Goal: Task Accomplishment & Management: Complete application form

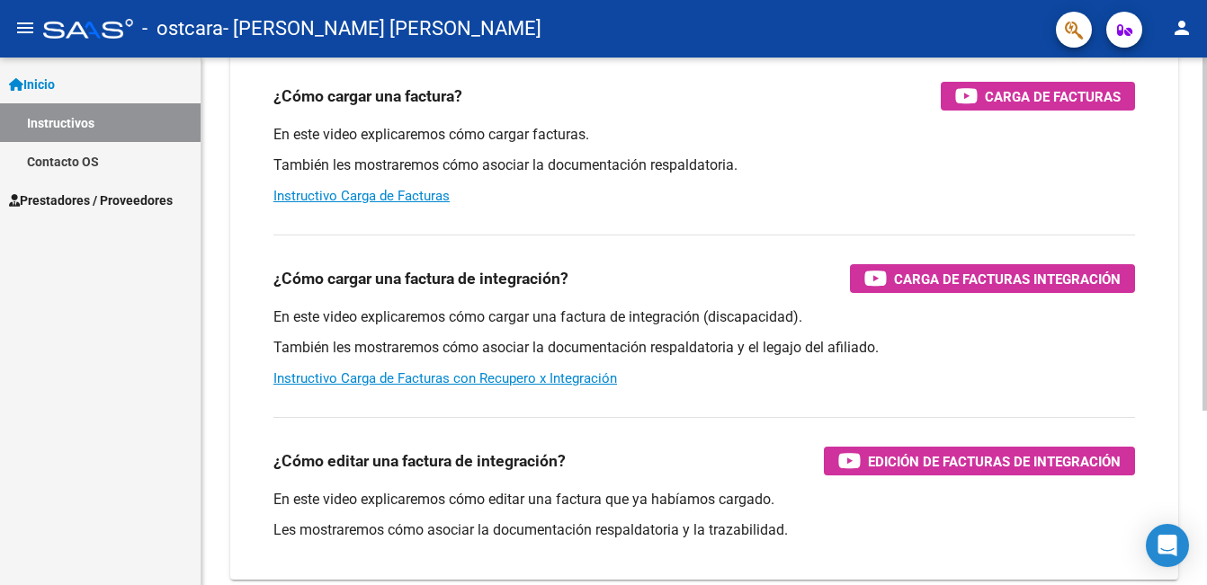
scroll to position [183, 0]
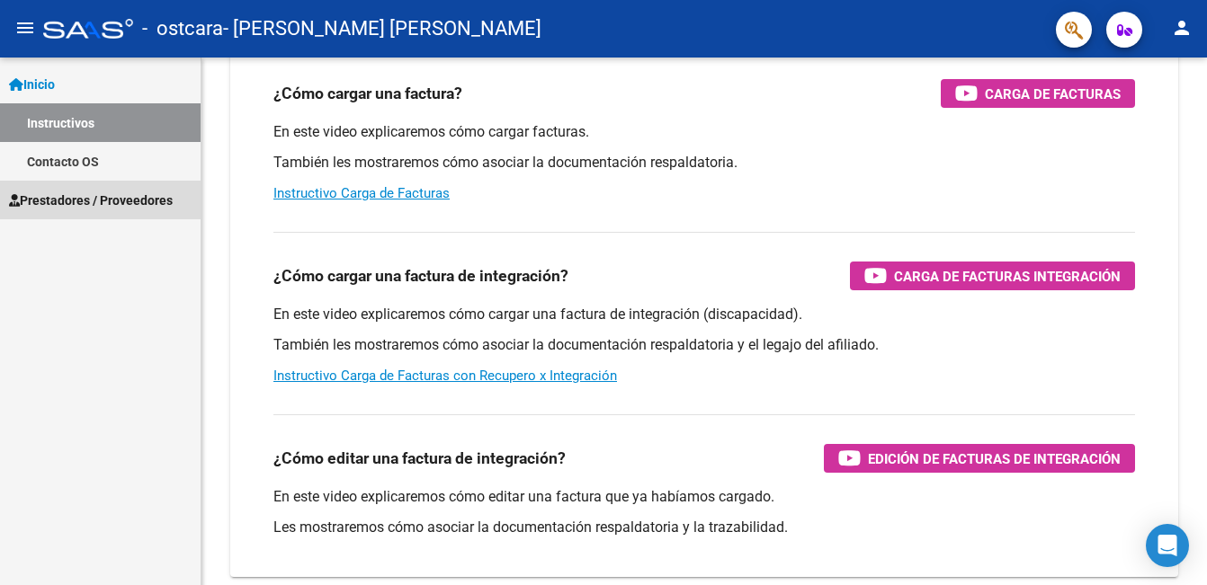
click at [77, 205] on span "Prestadores / Proveedores" at bounding box center [91, 201] width 164 height 20
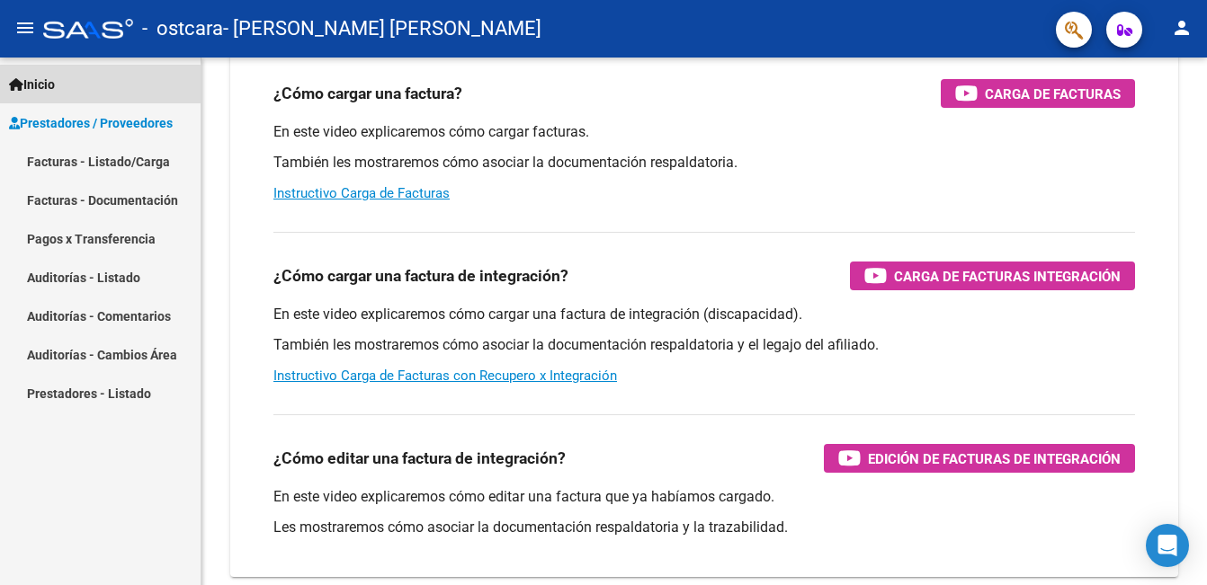
click at [82, 86] on link "Inicio" at bounding box center [100, 84] width 201 height 39
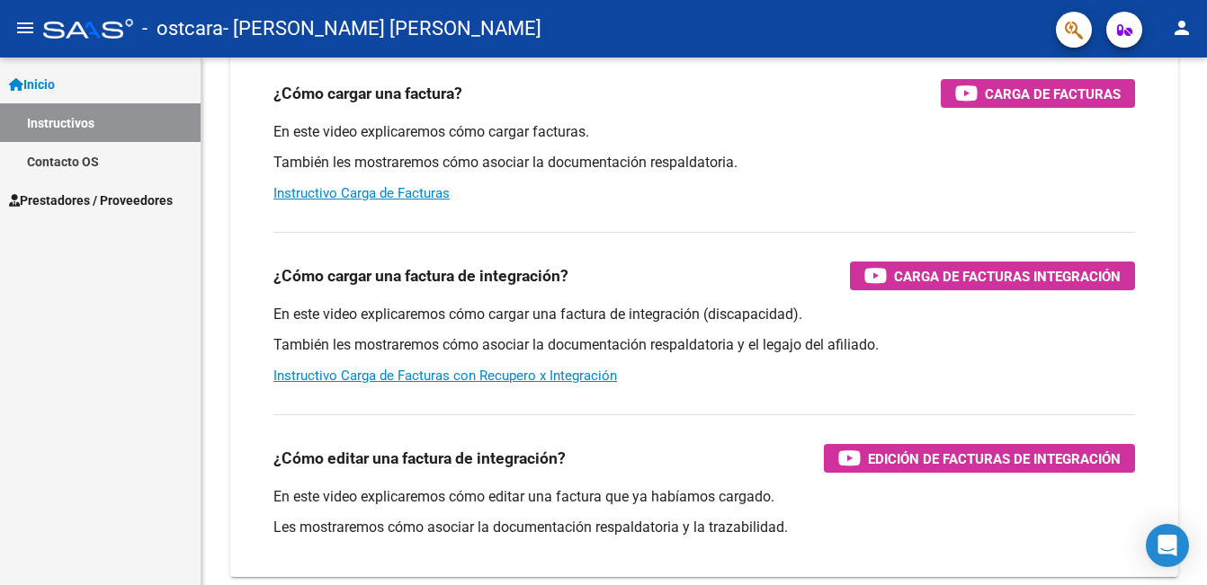
click at [73, 194] on span "Prestadores / Proveedores" at bounding box center [91, 201] width 164 height 20
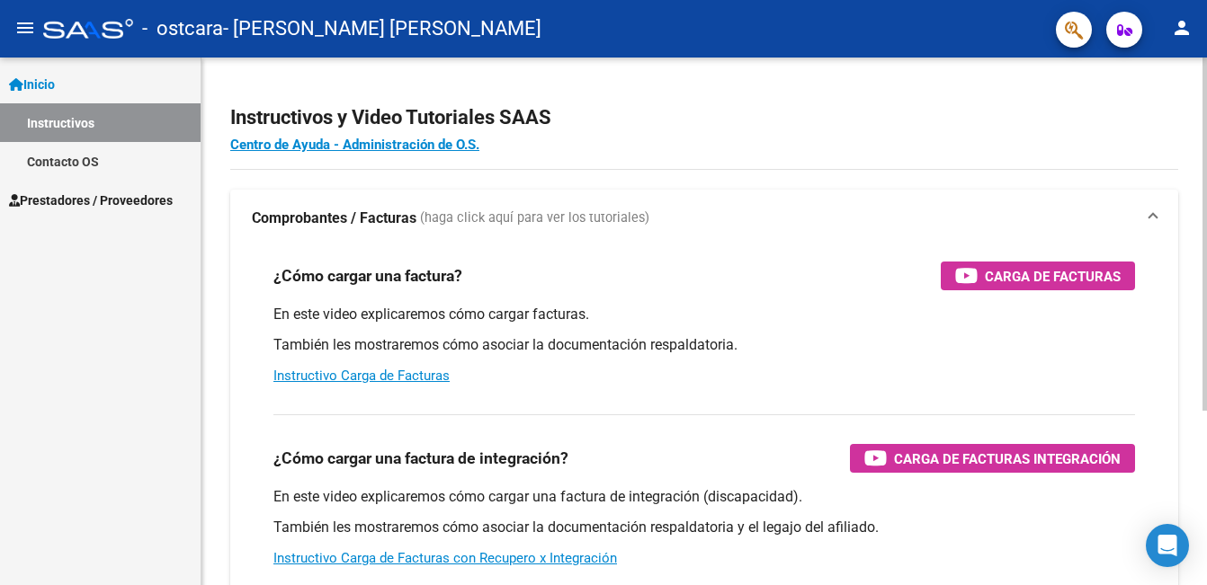
click at [528, 422] on div "¿Cómo cargar una factura de integración? Carga de Facturas Integración En este …" at bounding box center [704, 491] width 905 height 183
click at [87, 158] on link "Contacto OS" at bounding box center [100, 161] width 201 height 39
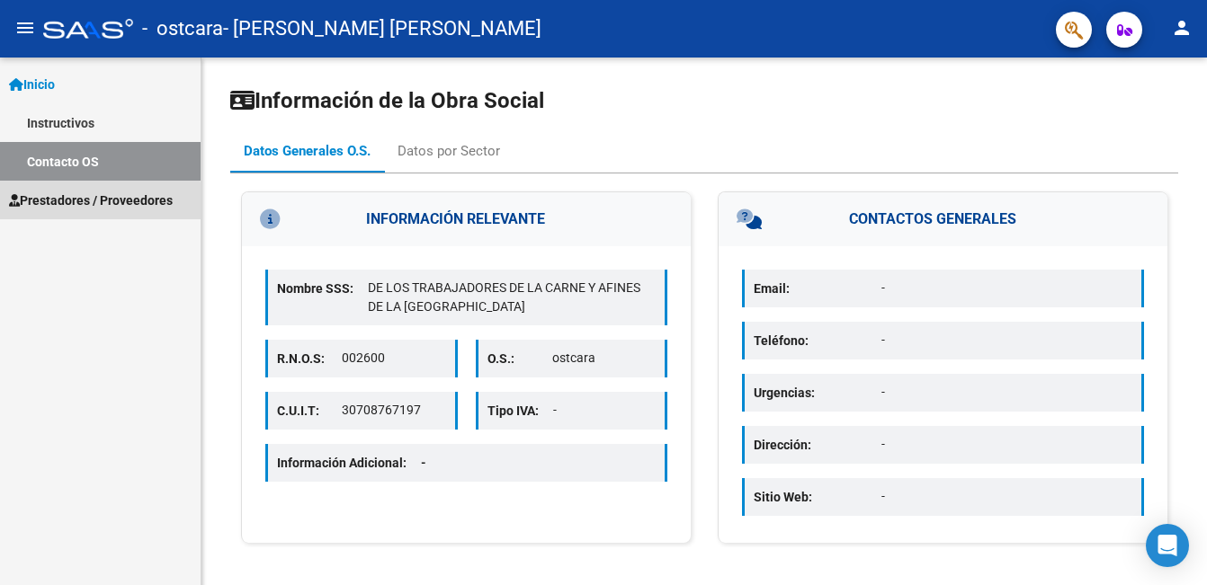
click at [83, 203] on span "Prestadores / Proveedores" at bounding box center [91, 201] width 164 height 20
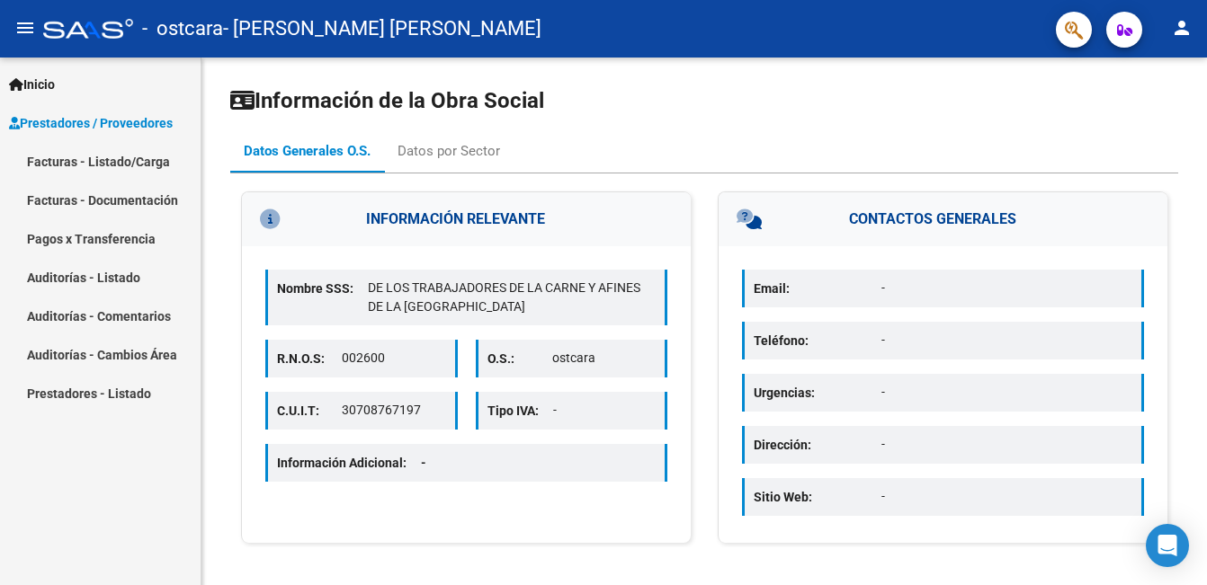
click at [145, 164] on link "Facturas - Listado/Carga" at bounding box center [100, 161] width 201 height 39
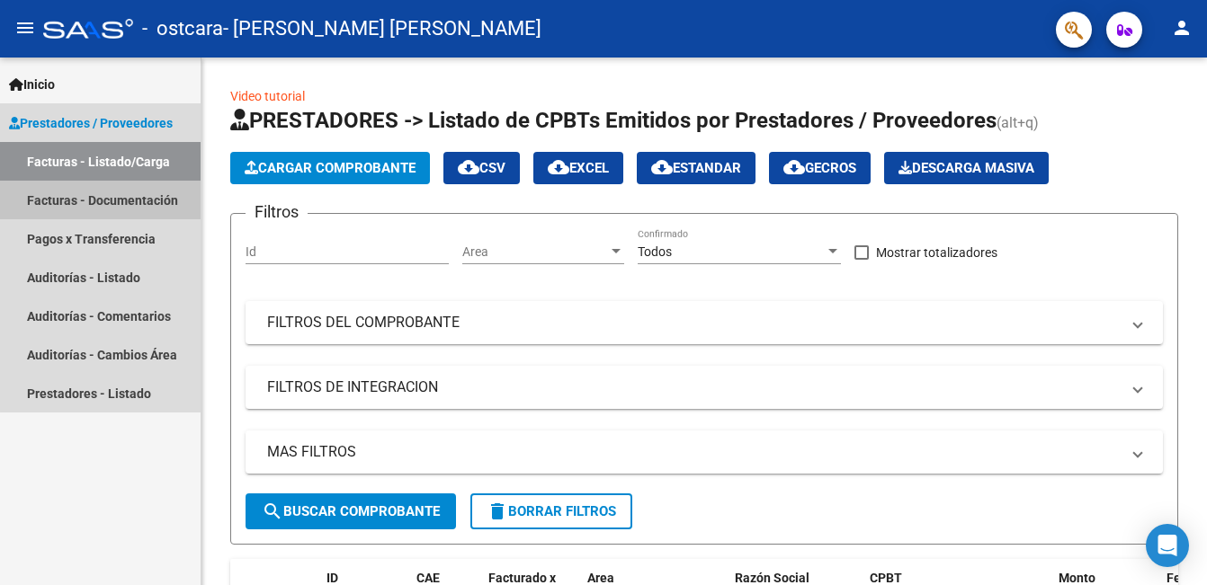
click at [107, 208] on link "Facturas - Documentación" at bounding box center [100, 200] width 201 height 39
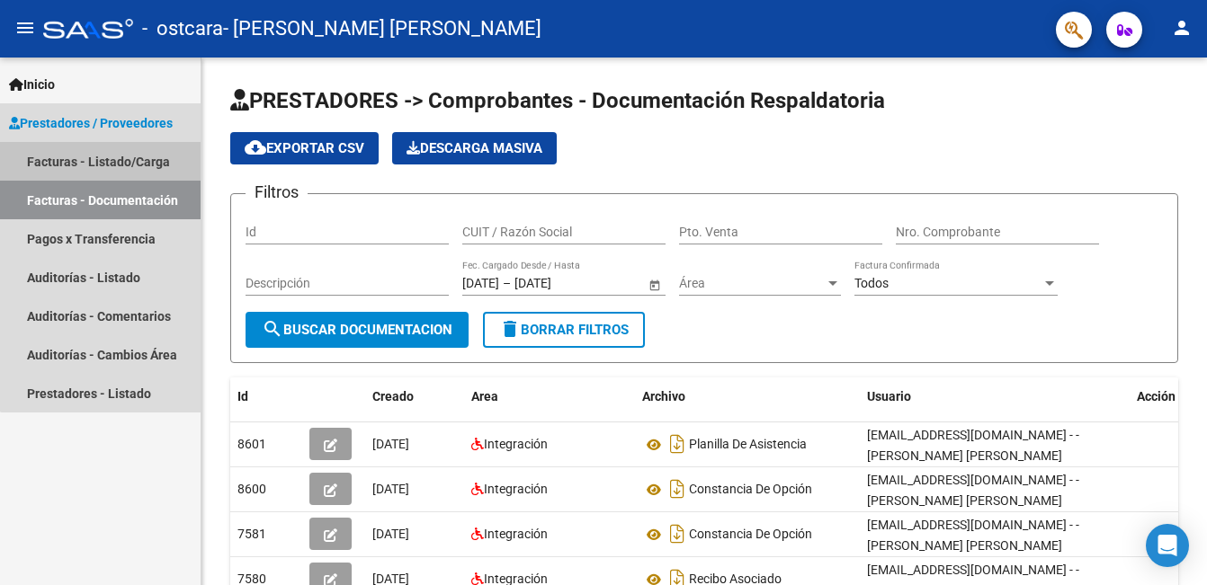
click at [111, 153] on link "Facturas - Listado/Carga" at bounding box center [100, 161] width 201 height 39
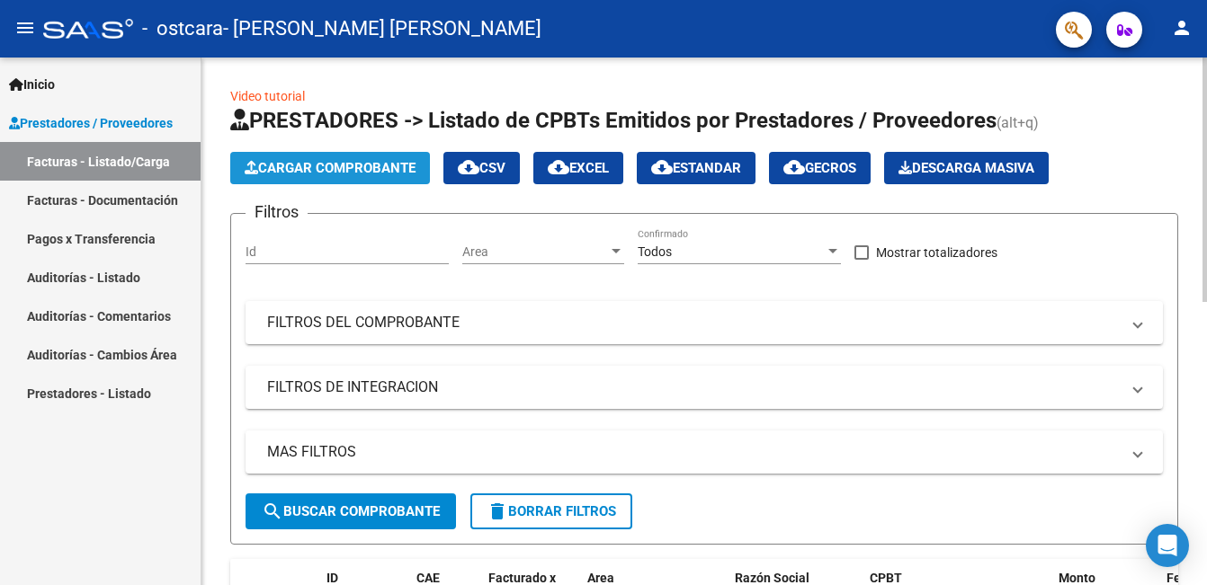
click at [308, 168] on span "Cargar Comprobante" at bounding box center [330, 168] width 171 height 16
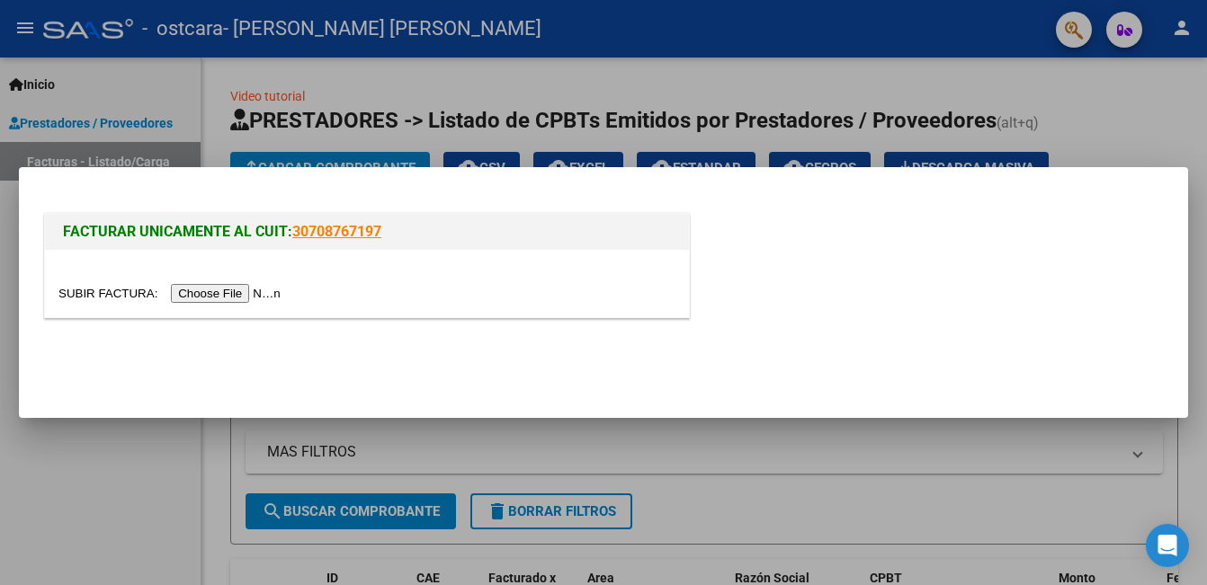
click at [207, 295] on input "file" at bounding box center [171, 293] width 227 height 19
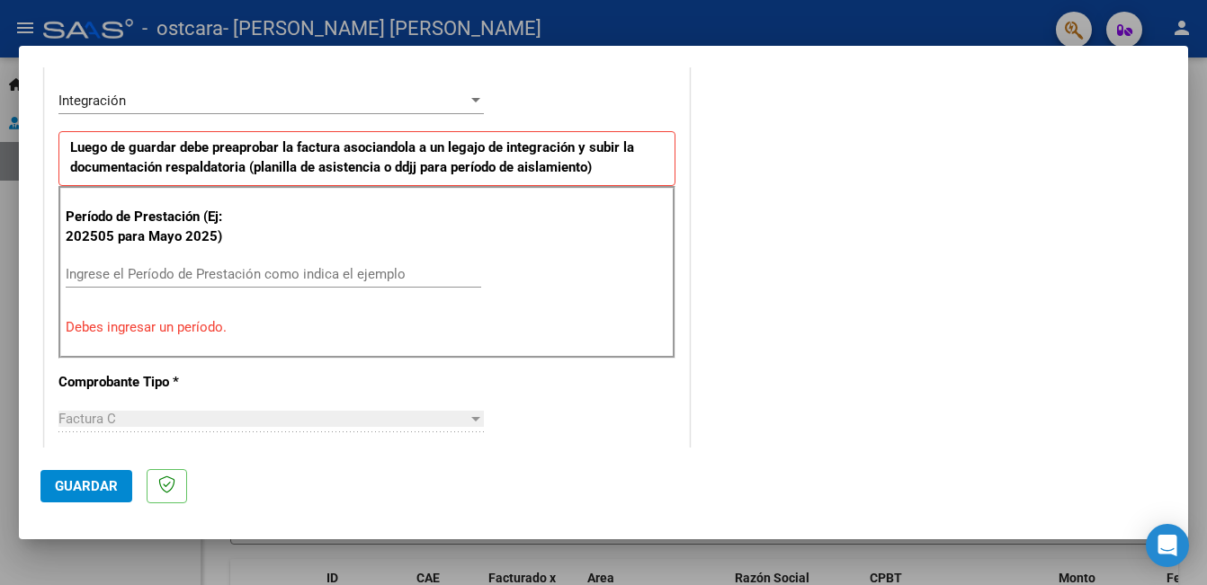
scroll to position [441, 0]
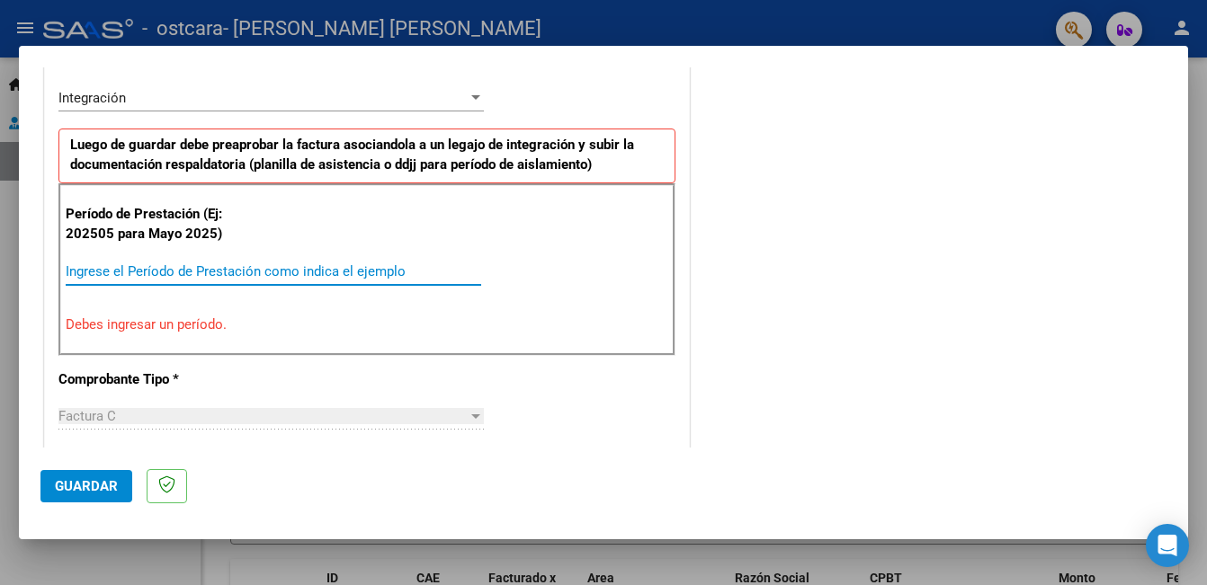
click at [194, 278] on input "Ingrese el Período de Prestación como indica el ejemplo" at bounding box center [273, 271] width 415 height 16
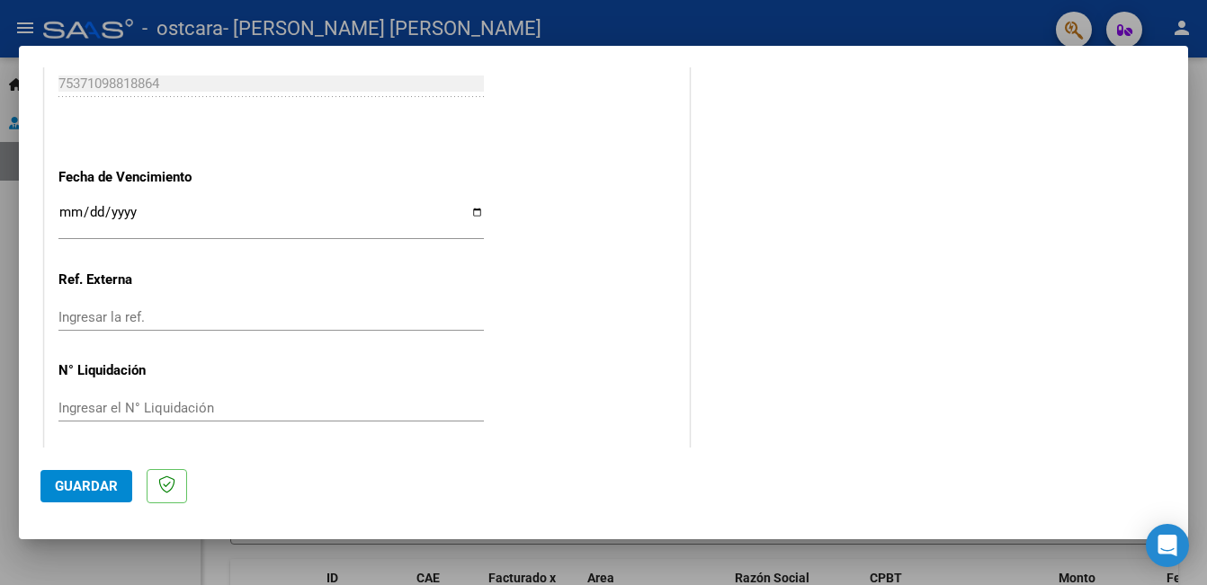
scroll to position [1202, 0]
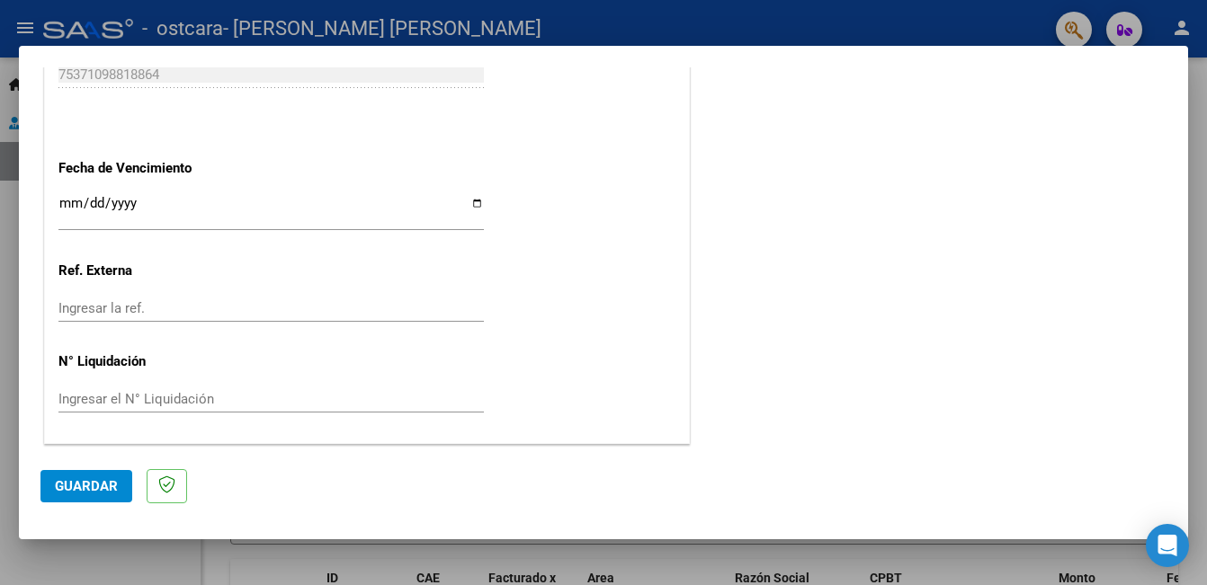
type input "202508"
click at [67, 484] on span "Guardar" at bounding box center [86, 486] width 63 height 16
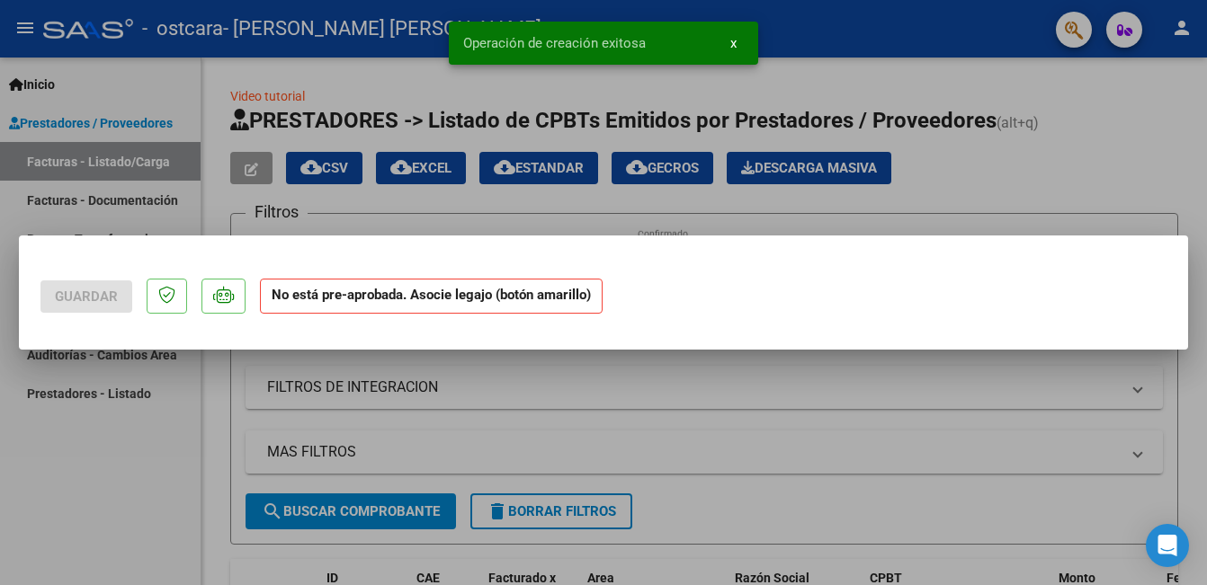
scroll to position [0, 0]
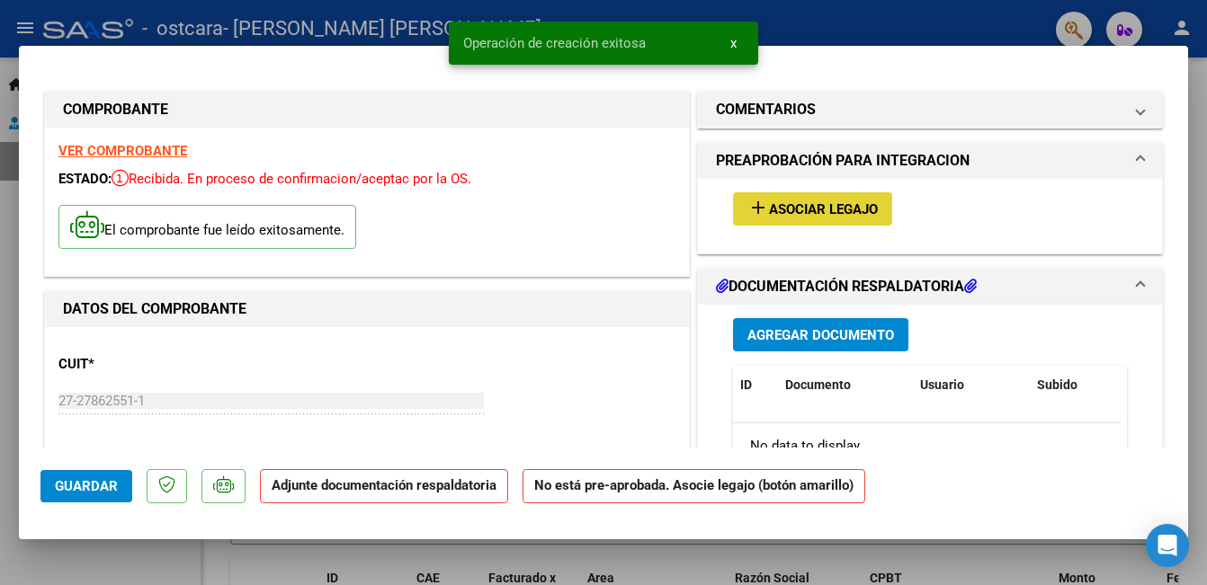
click at [803, 211] on span "Asociar Legajo" at bounding box center [823, 209] width 109 height 16
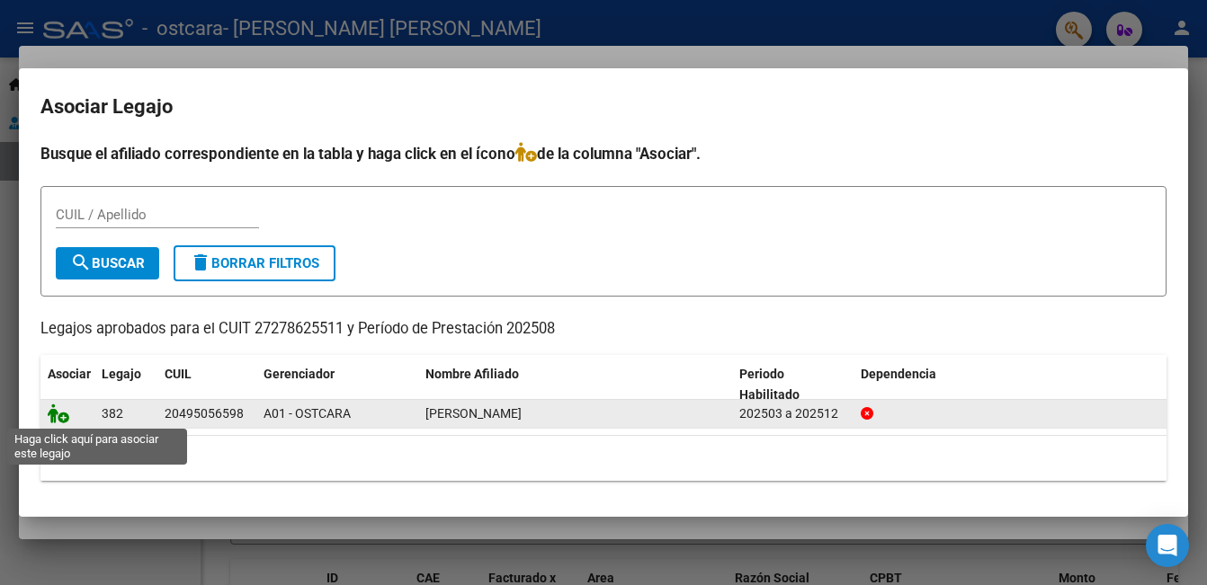
click at [61, 416] on icon at bounding box center [59, 414] width 22 height 20
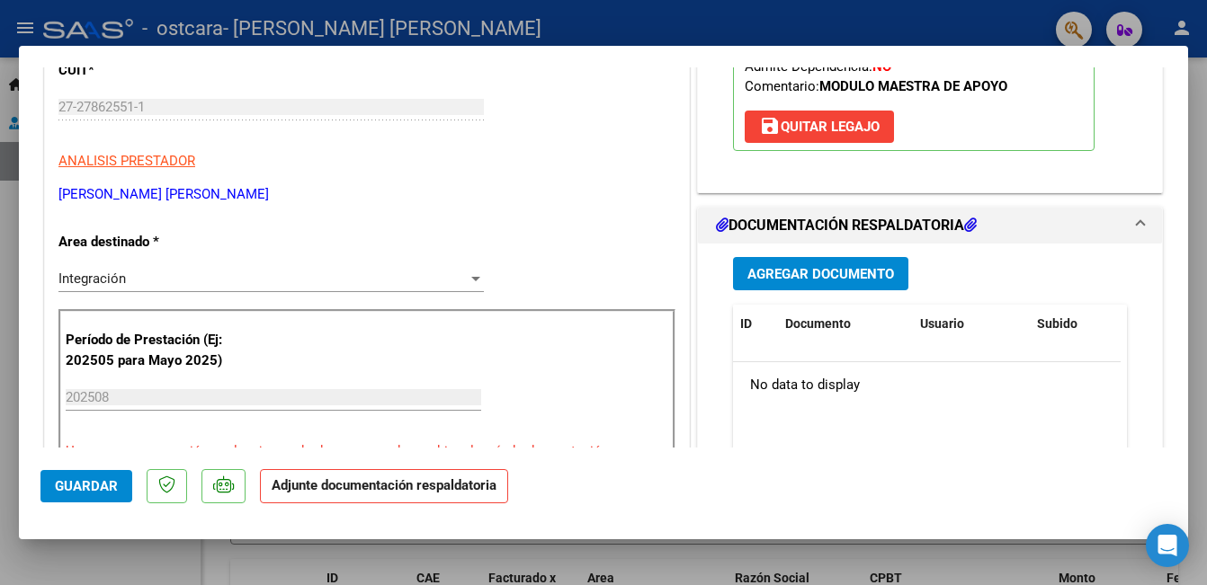
scroll to position [315, 0]
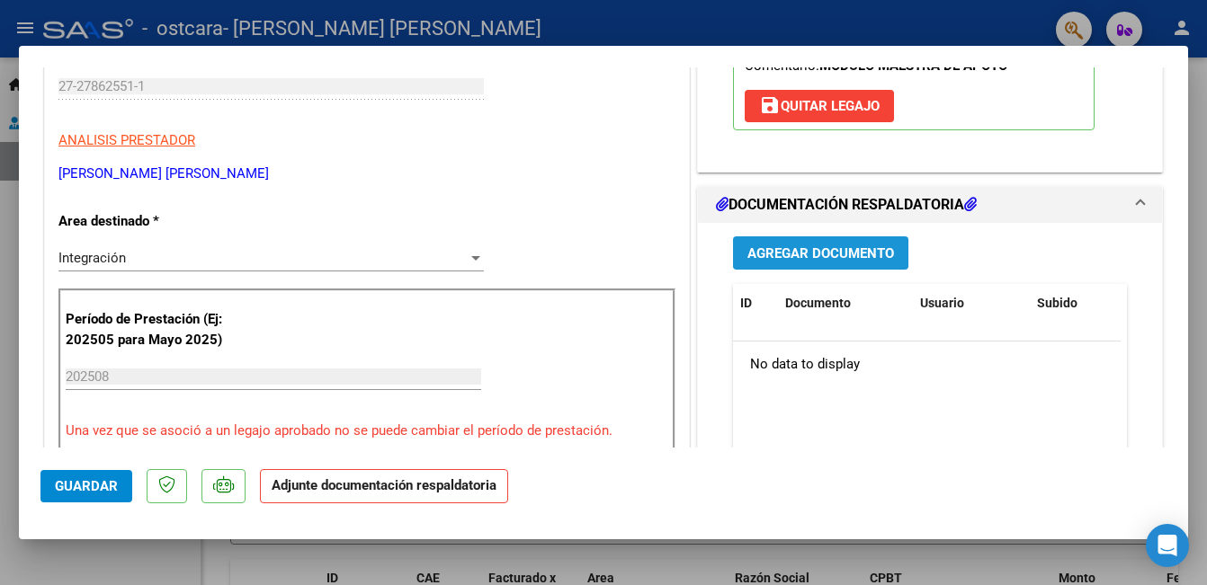
click at [824, 253] on span "Agregar Documento" at bounding box center [820, 253] width 147 height 16
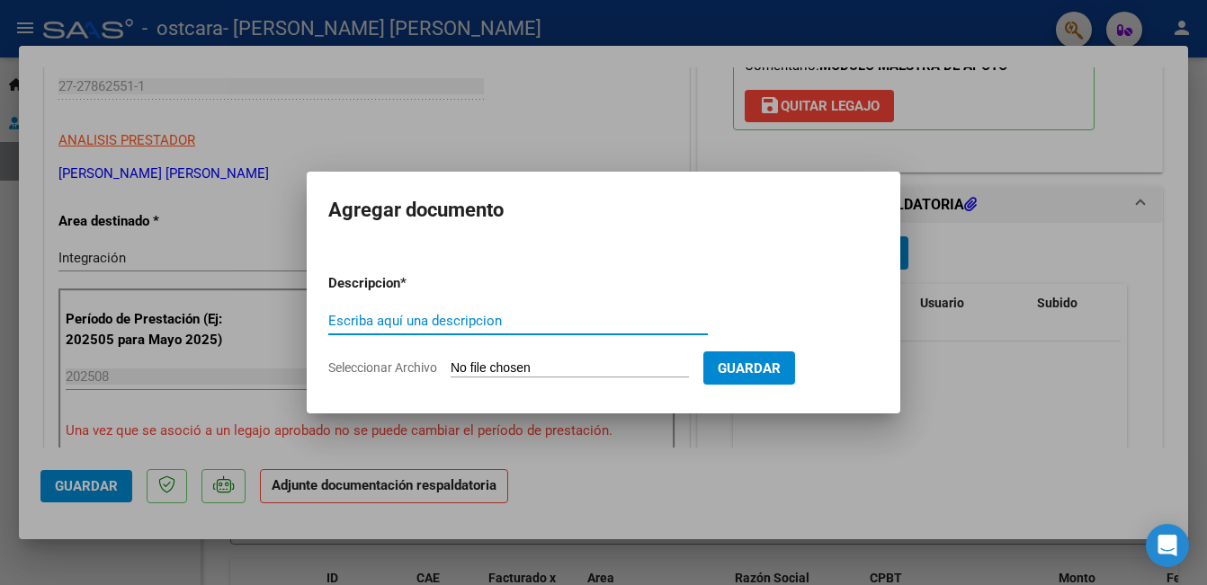
click at [499, 365] on input "Seleccionar Archivo" at bounding box center [569, 369] width 238 height 17
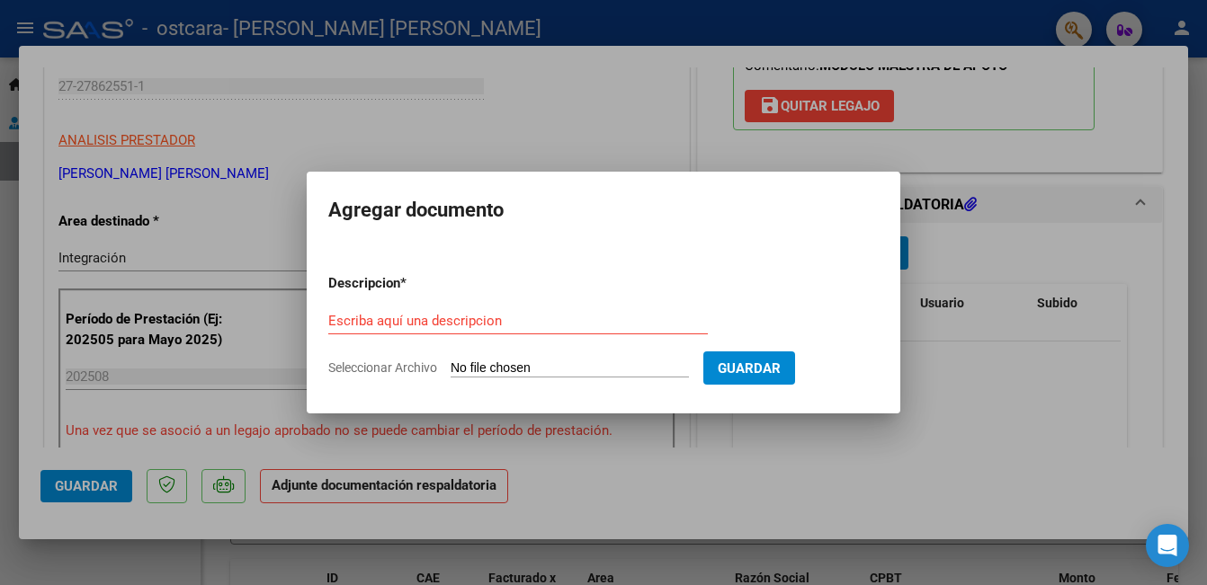
type input "C:\fakepath\27278625511_015_00002_00000007.pdf"
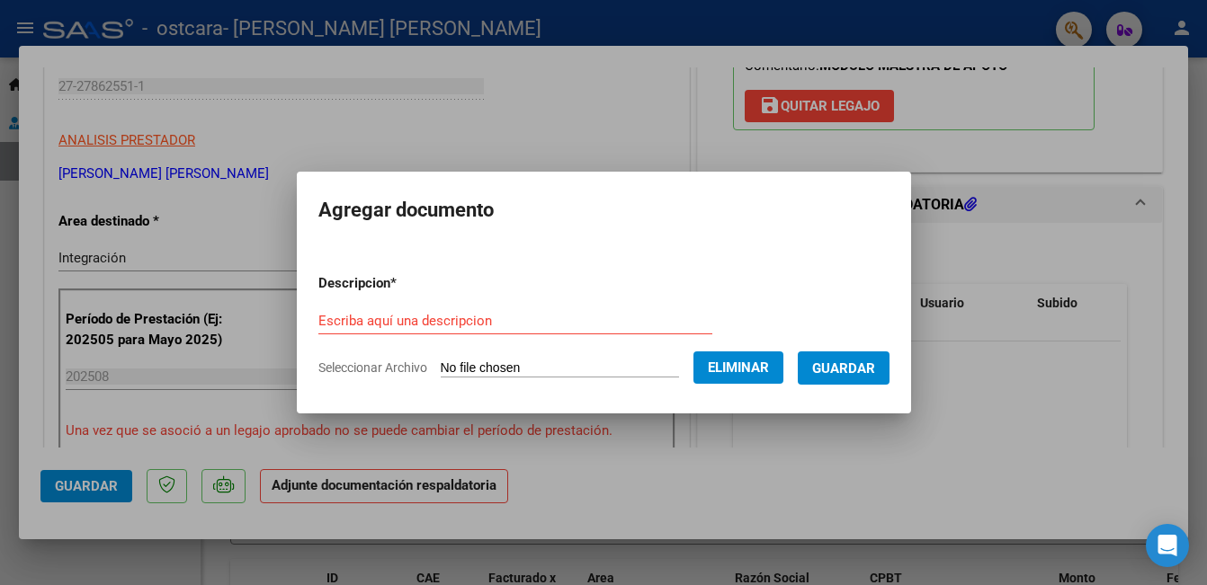
click at [451, 301] on form "Descripcion * Escriba aquí una descripcion Seleccionar Archivo Eliminar Guardar" at bounding box center [603, 325] width 571 height 131
click at [441, 313] on input "Escriba aquí una descripcion" at bounding box center [515, 321] width 394 height 16
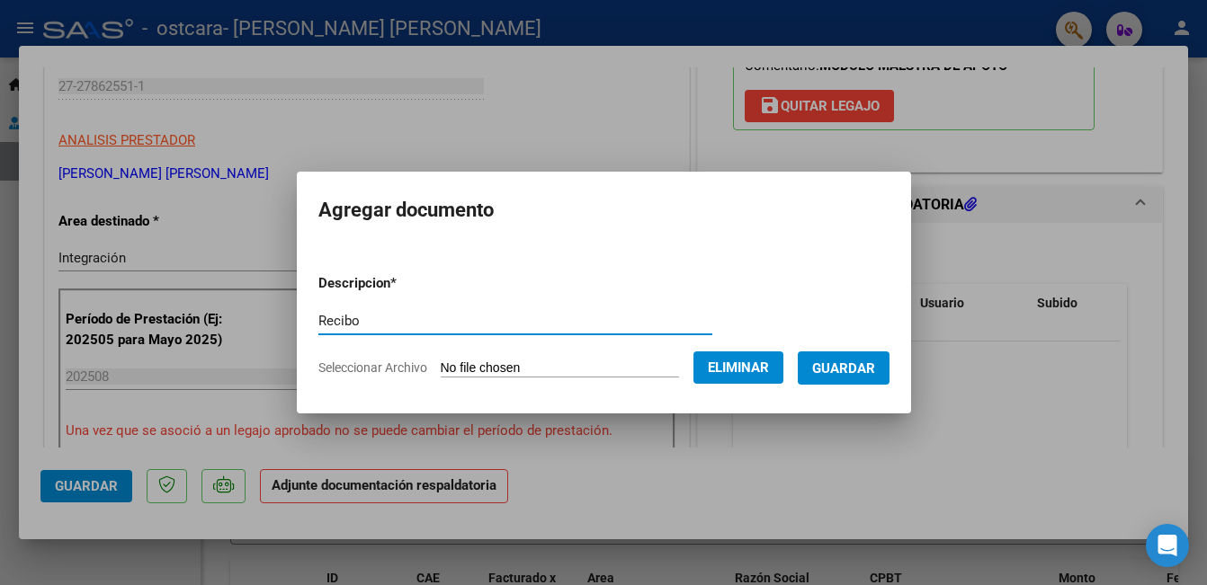
type input "Recibo"
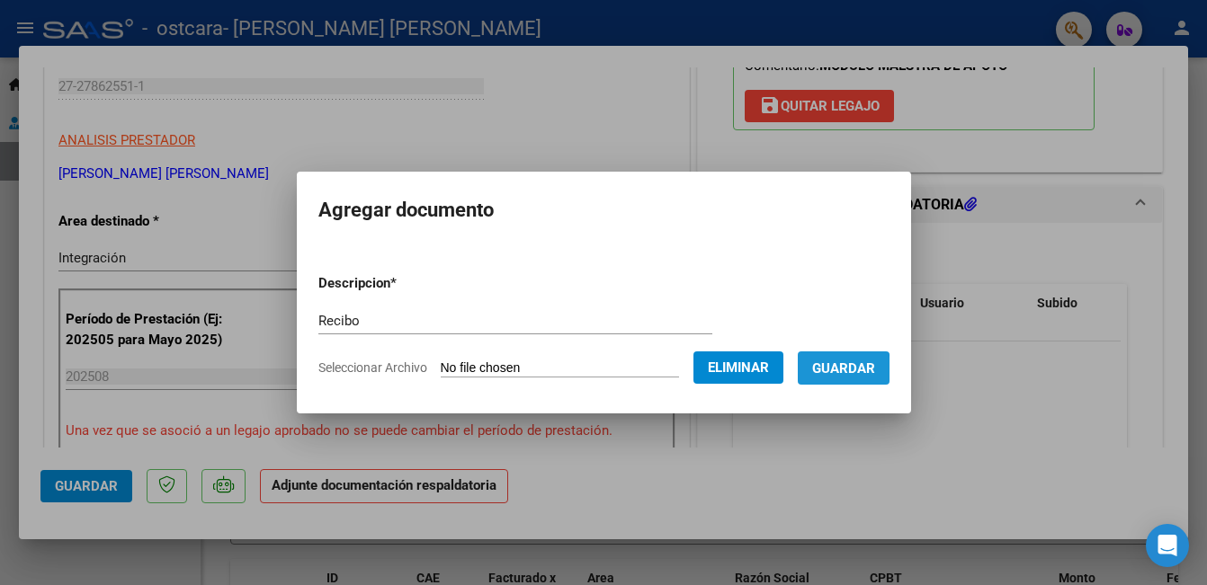
click at [827, 372] on span "Guardar" at bounding box center [843, 369] width 63 height 16
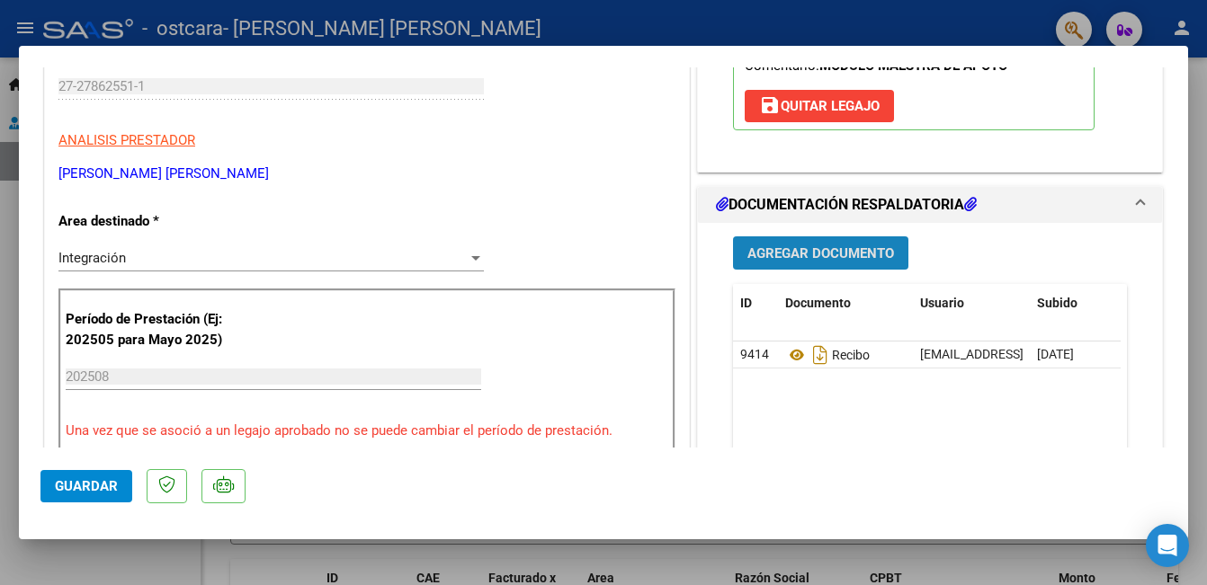
click at [793, 260] on span "Agregar Documento" at bounding box center [820, 253] width 147 height 16
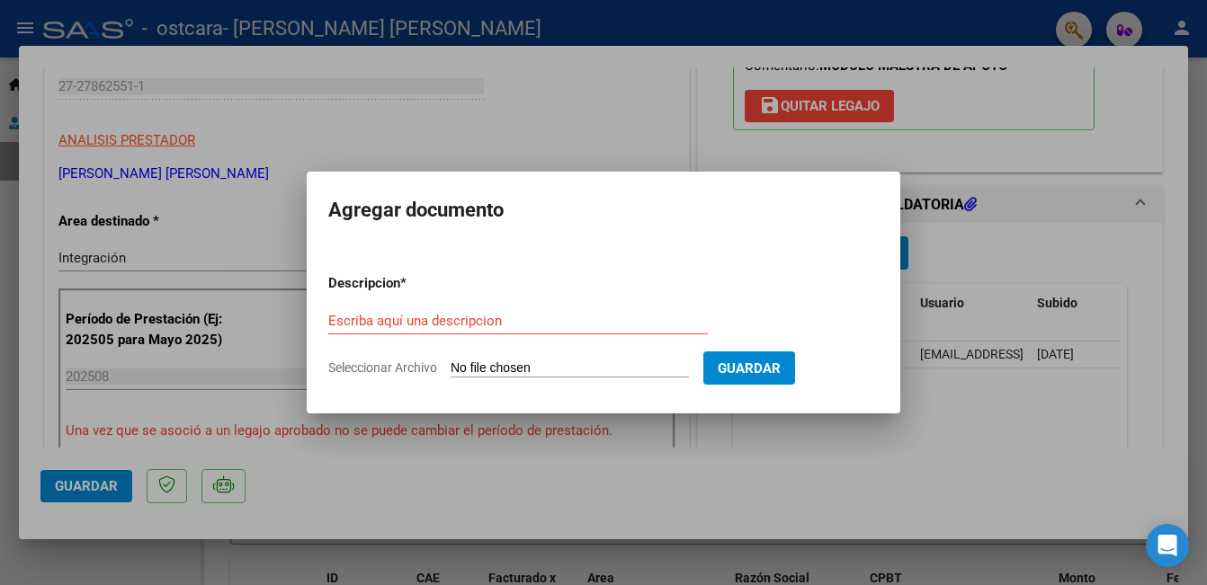
click at [538, 361] on input "Seleccionar Archivo" at bounding box center [569, 369] width 238 height 17
type input "C:\fakepath\CamScanner 14-09-2025 00.11.pdf"
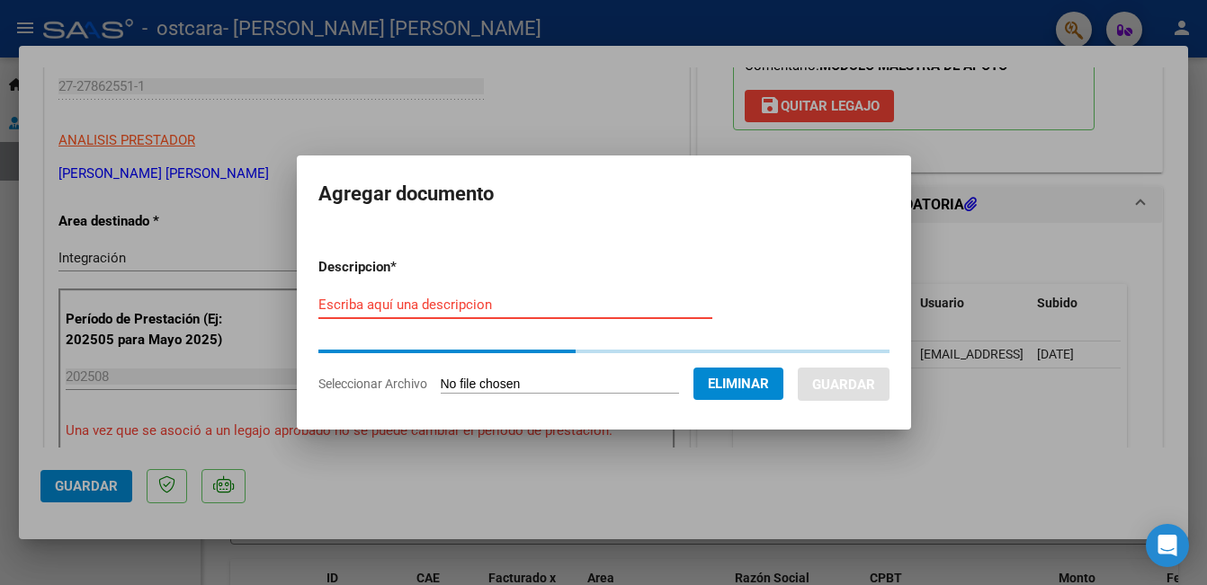
click at [429, 300] on input "Escriba aquí una descripcion" at bounding box center [515, 305] width 394 height 16
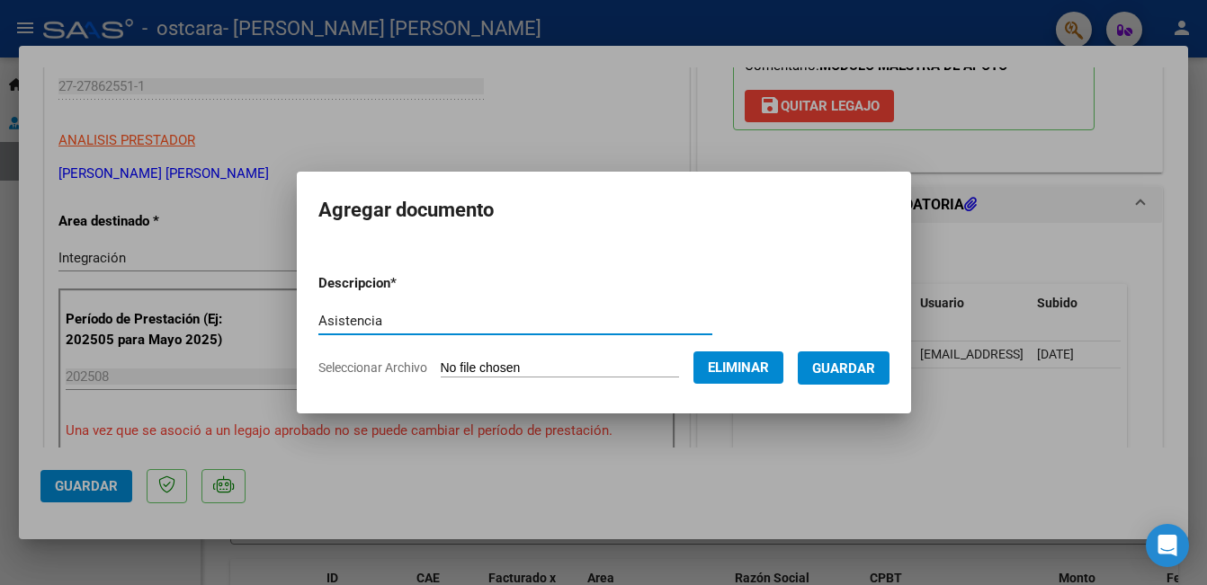
type input "Asistencia"
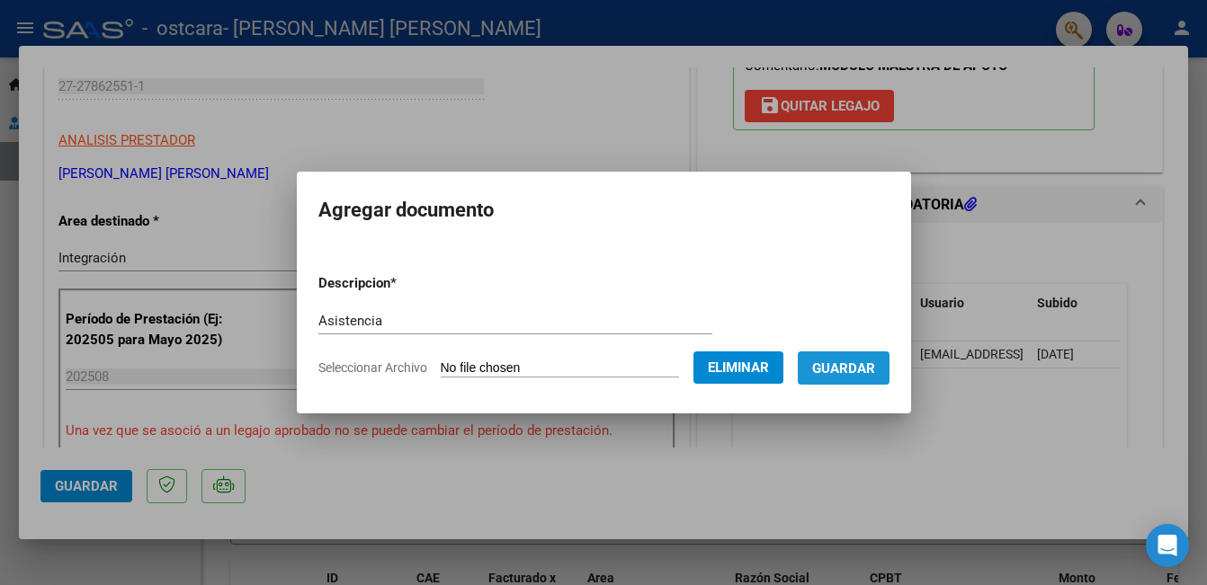
click at [843, 368] on span "Guardar" at bounding box center [843, 369] width 63 height 16
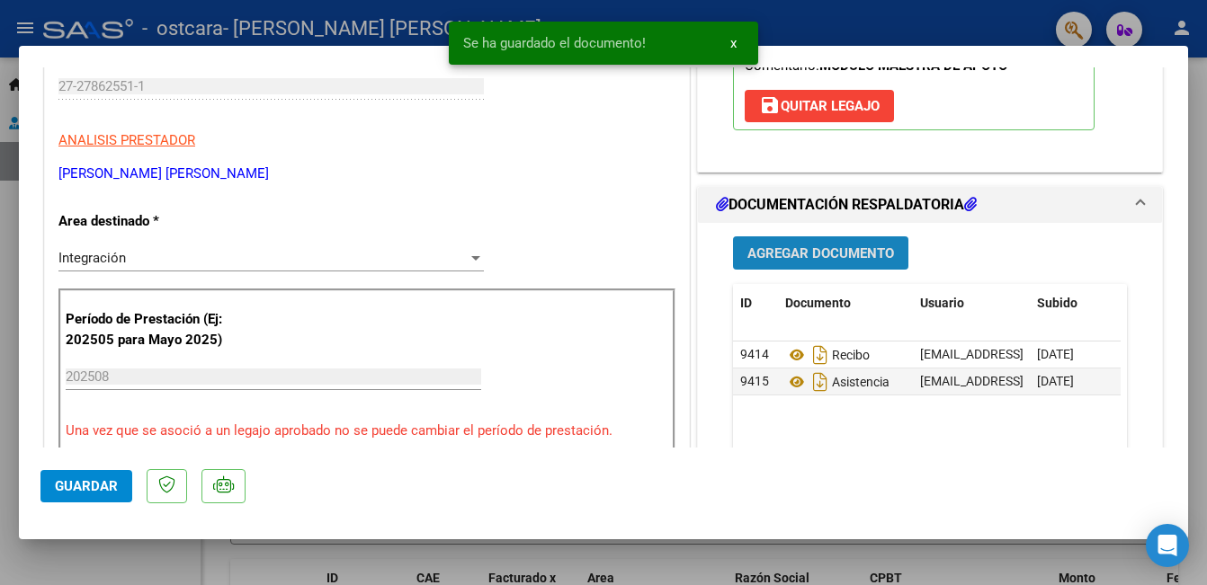
click at [795, 247] on span "Agregar Documento" at bounding box center [820, 253] width 147 height 16
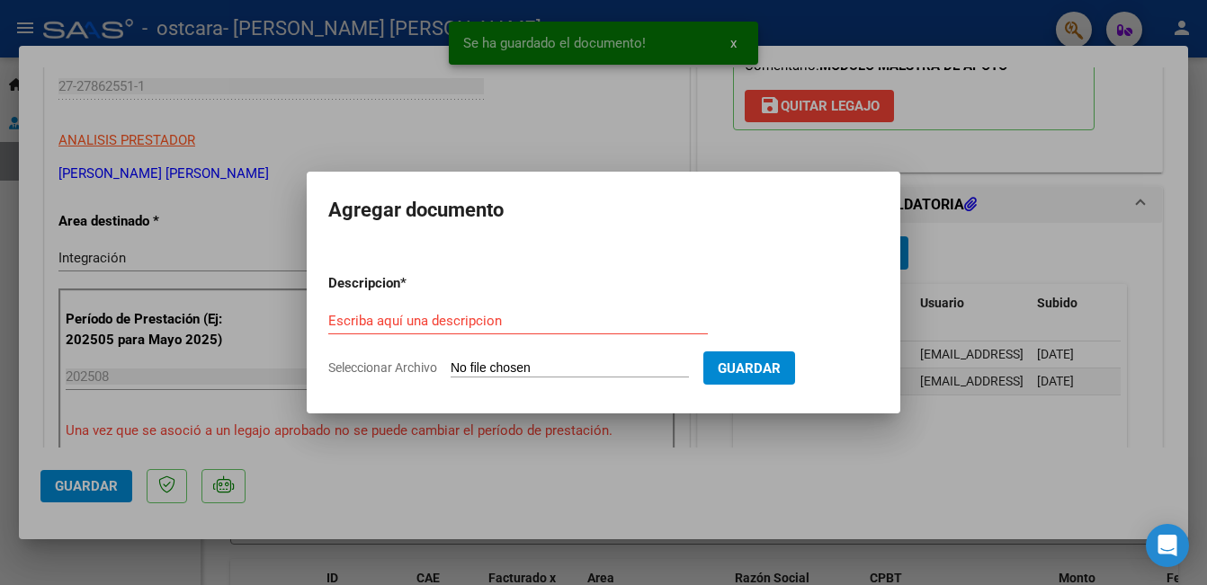
click at [519, 375] on input "Seleccionar Archivo" at bounding box center [569, 369] width 238 height 17
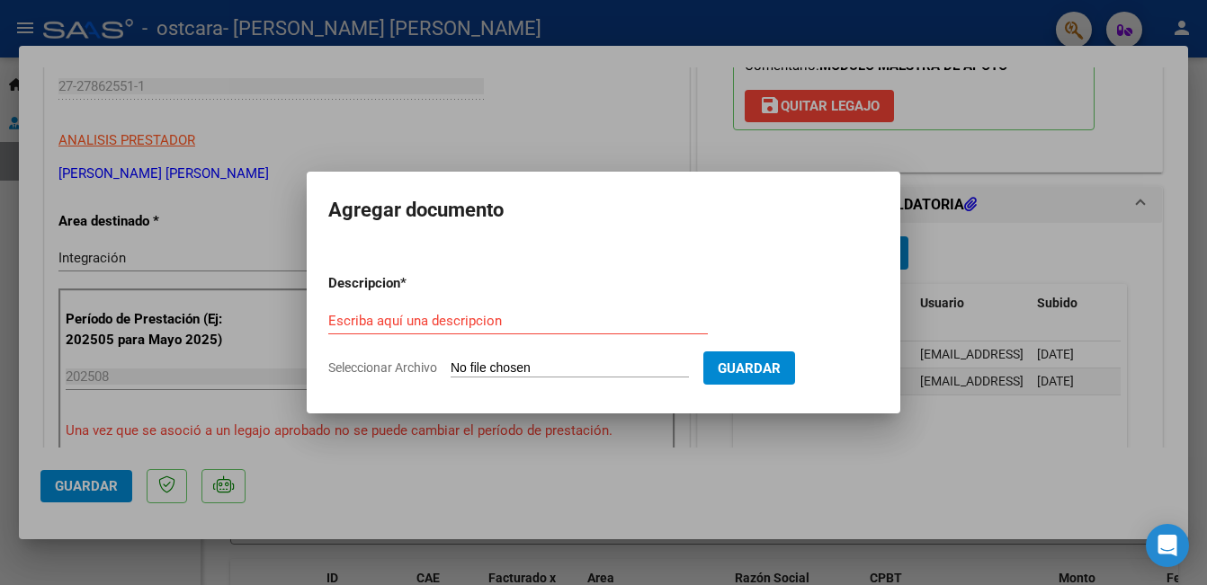
type input "C:\fakepath\Constancia de opción agosto.pdf"
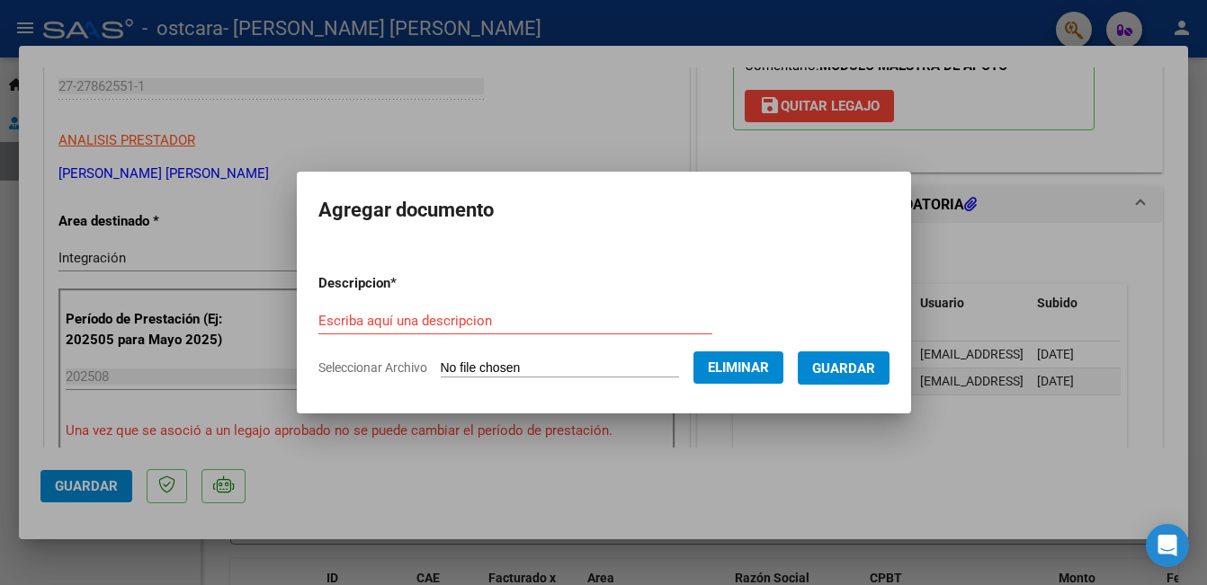
click at [450, 305] on form "Descripcion * Escriba aquí una descripcion Seleccionar Archivo Eliminar Guardar" at bounding box center [603, 325] width 571 height 131
click at [442, 320] on input "Escriba aquí una descripcion" at bounding box center [515, 321] width 394 height 16
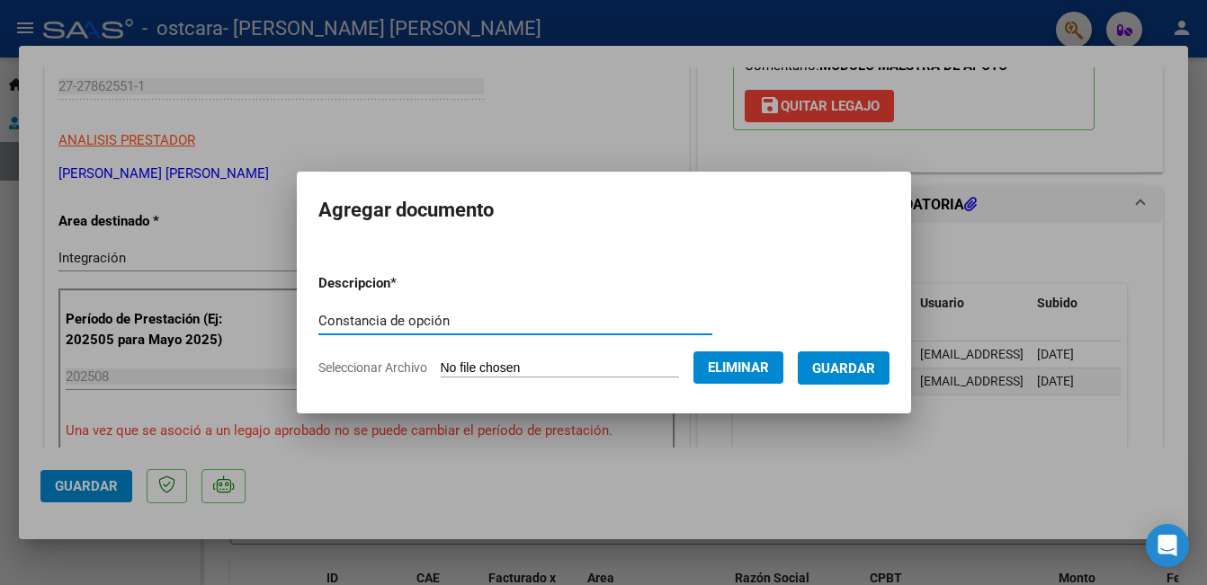
type input "Constancia de opción"
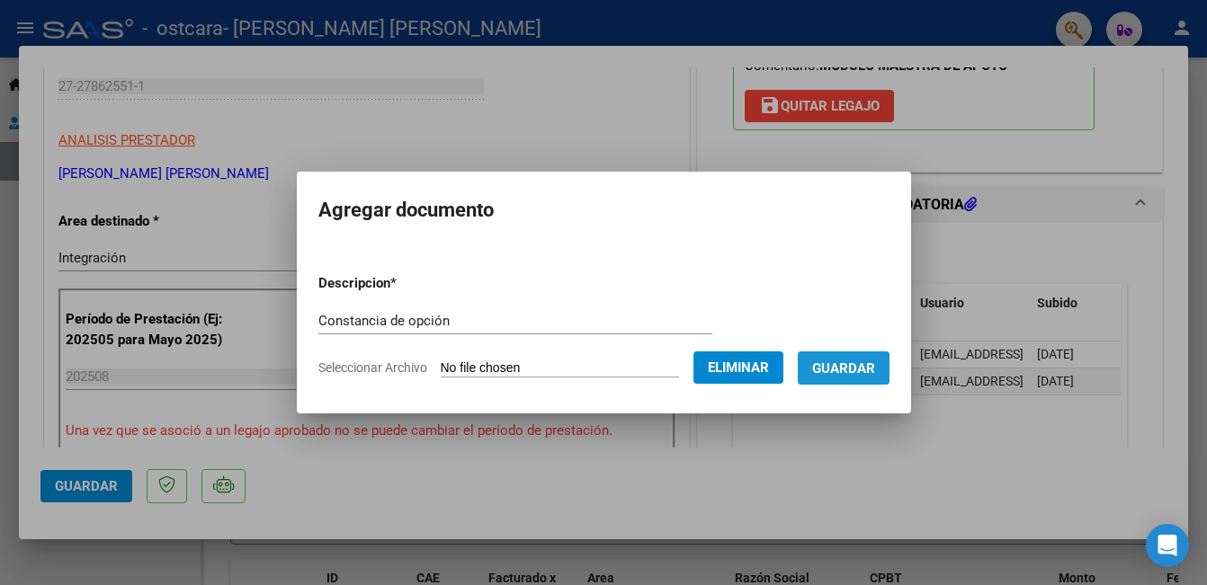
click at [824, 372] on span "Guardar" at bounding box center [843, 369] width 63 height 16
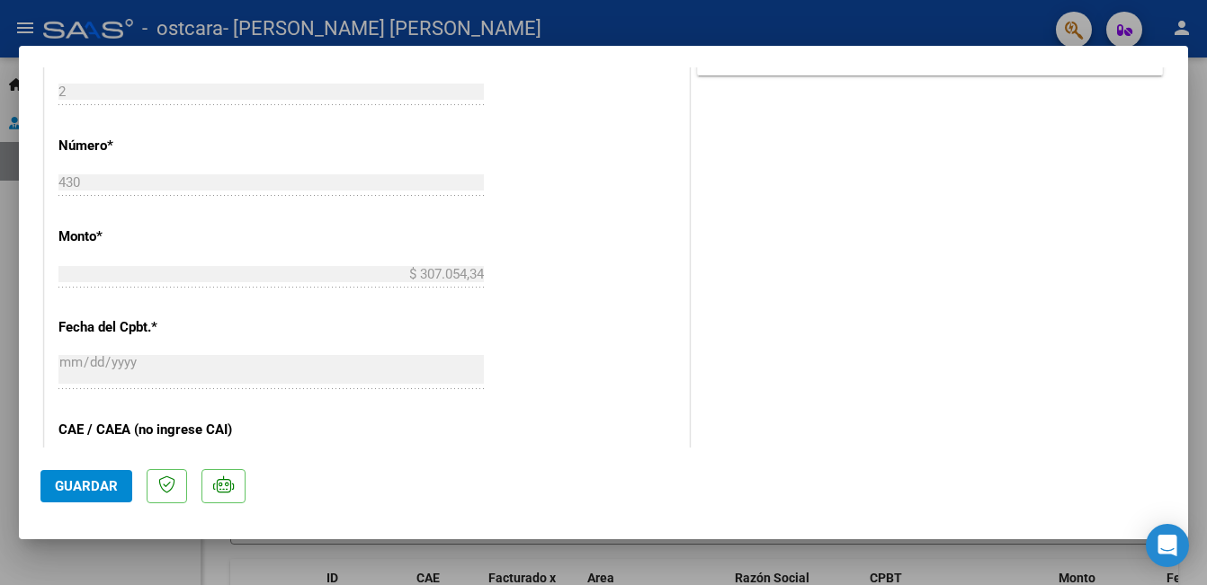
scroll to position [1229, 0]
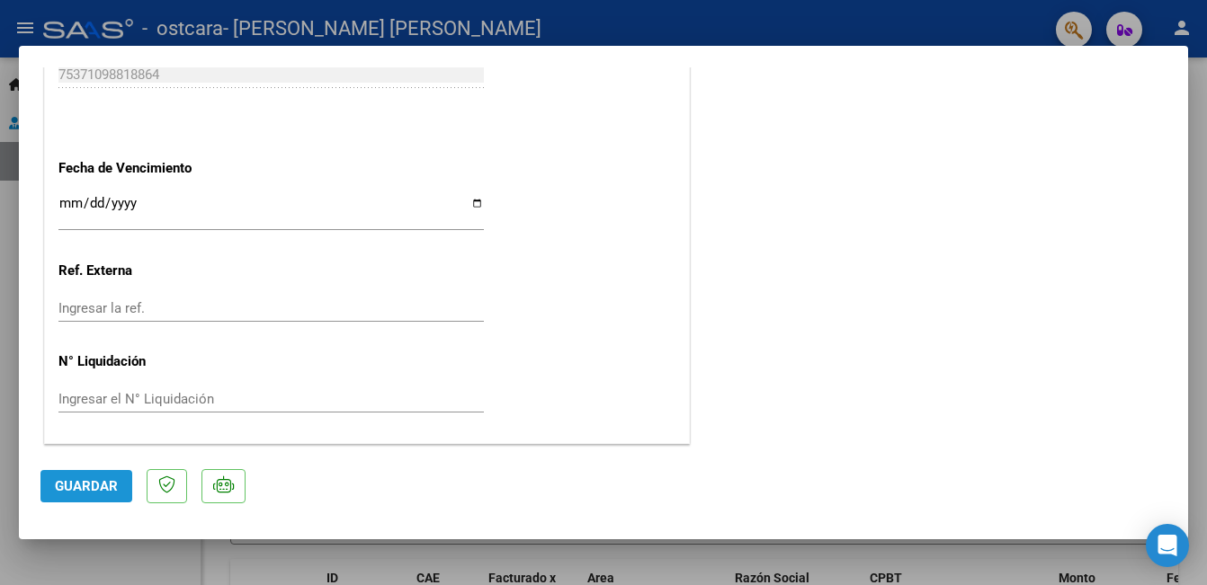
click at [76, 482] on span "Guardar" at bounding box center [86, 486] width 63 height 16
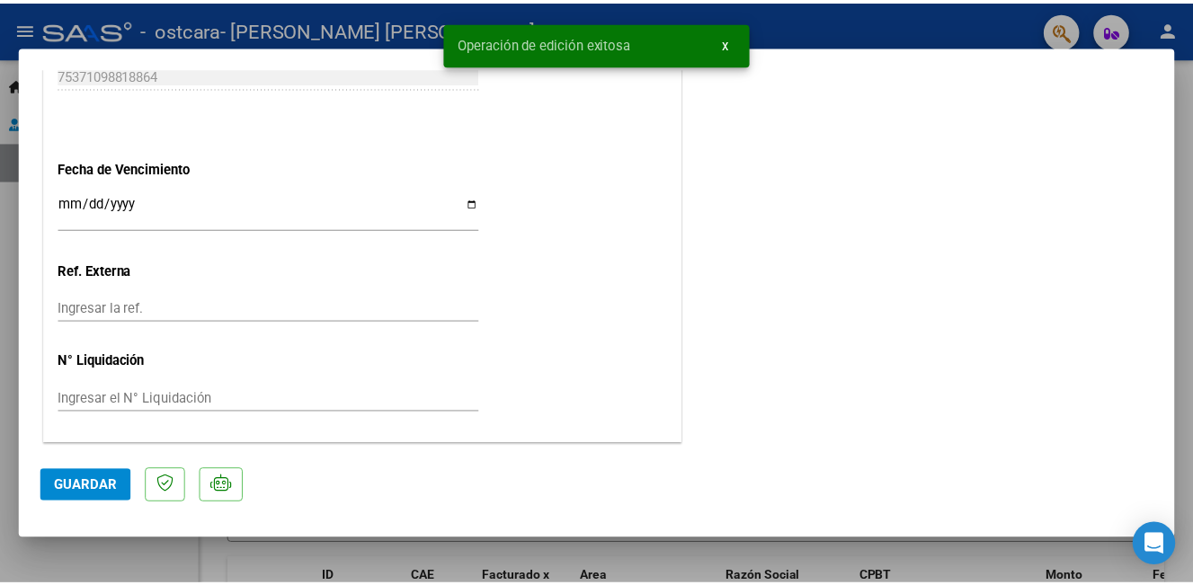
scroll to position [0, 0]
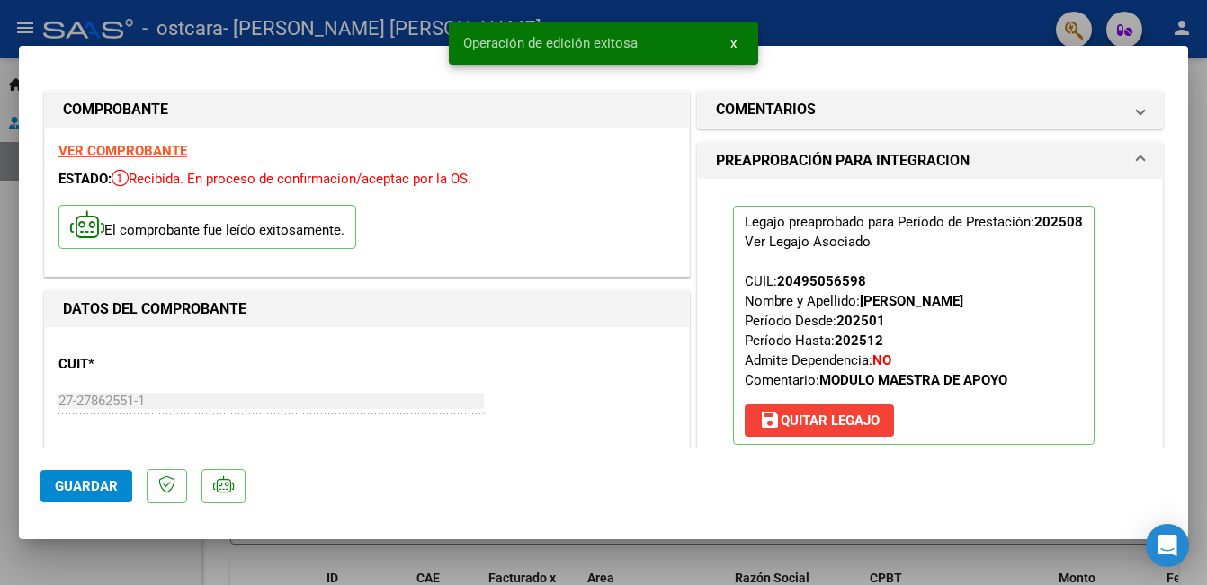
click at [1192, 102] on div at bounding box center [603, 292] width 1207 height 585
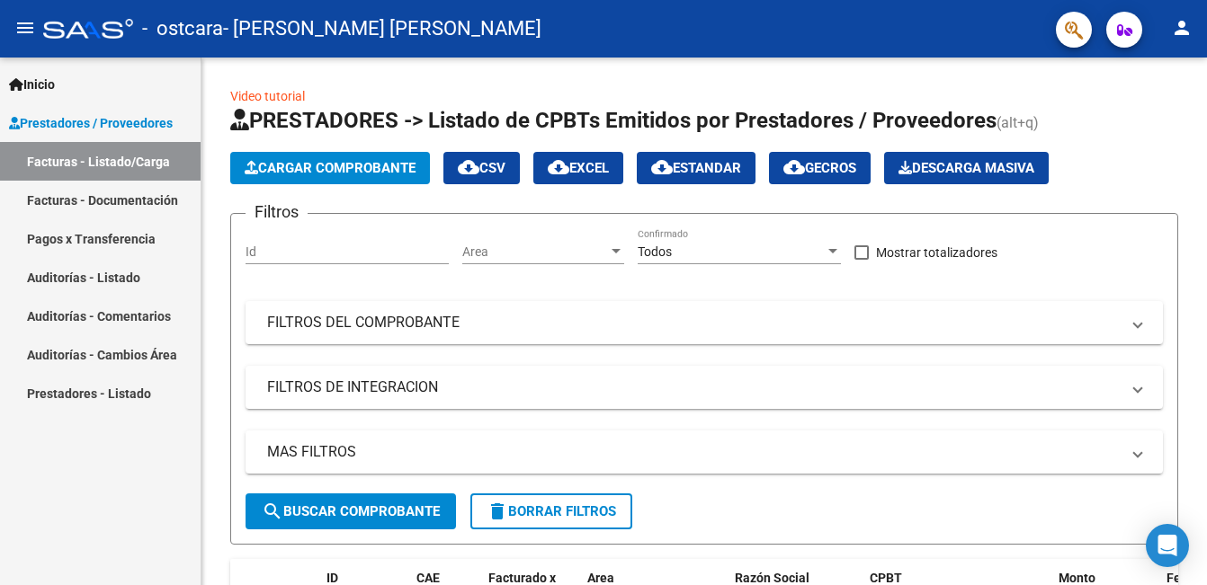
click at [1180, 31] on mat-icon "person" at bounding box center [1182, 28] width 22 height 22
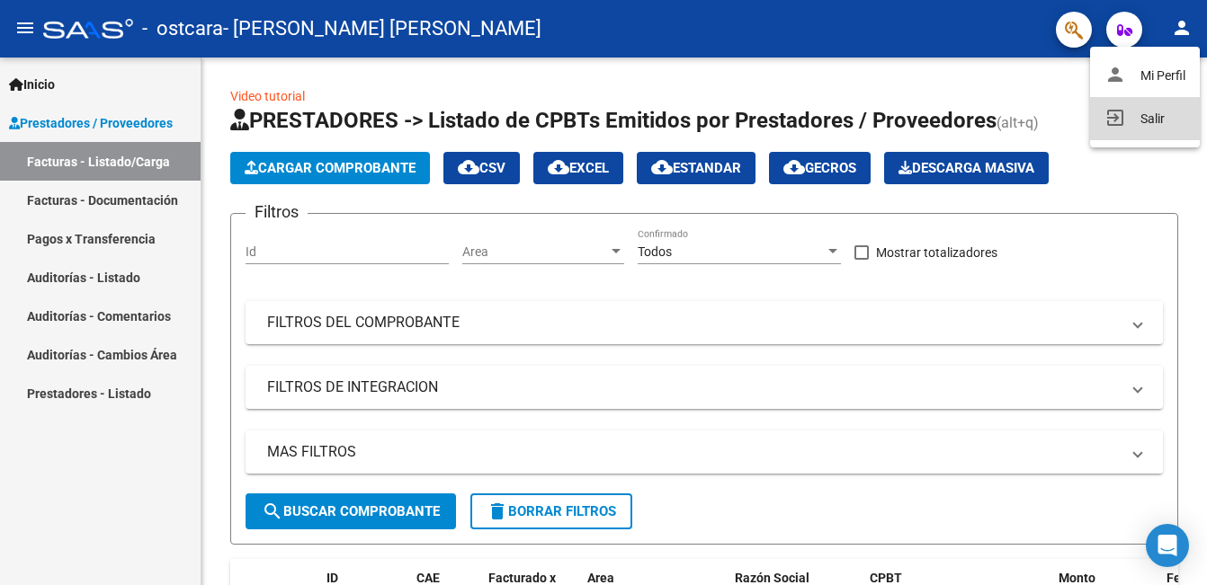
click at [1145, 112] on button "exit_to_app Salir" at bounding box center [1145, 118] width 110 height 43
